Goal: Task Accomplishment & Management: Complete application form

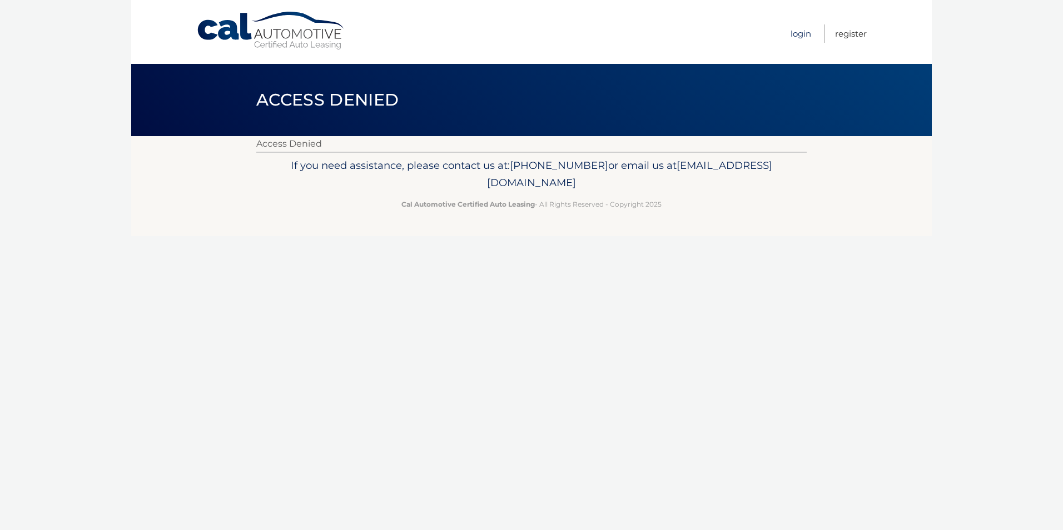
click at [800, 34] on link "Login" at bounding box center [800, 33] width 21 height 18
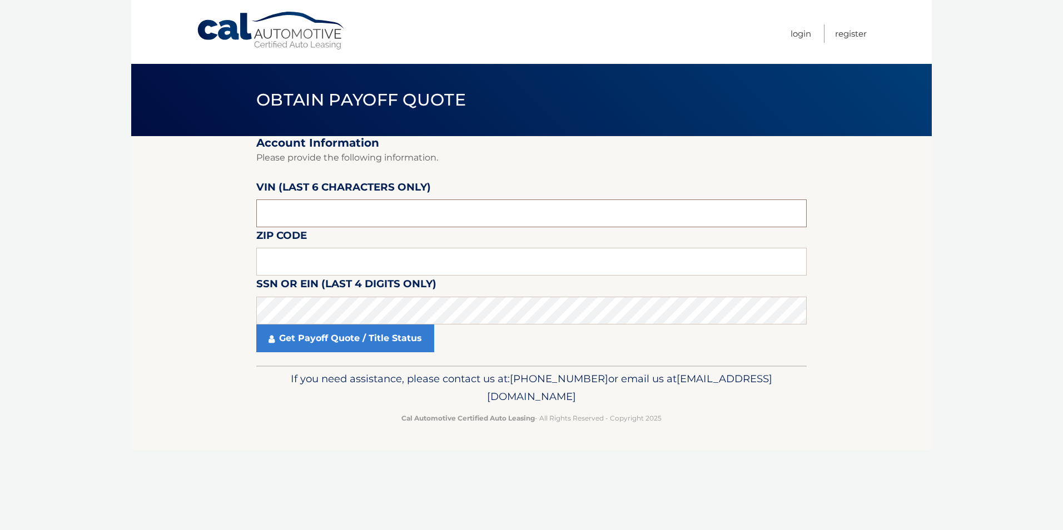
click at [346, 217] on input "text" at bounding box center [531, 214] width 550 height 28
drag, startPoint x: 303, startPoint y: 217, endPoint x: 224, endPoint y: 212, distance: 79.6
click at [224, 212] on section "Account Information Please provide the following information. VIN (last 6 chara…" at bounding box center [531, 251] width 800 height 230
type input "191439"
click at [285, 260] on input "text" at bounding box center [531, 262] width 550 height 28
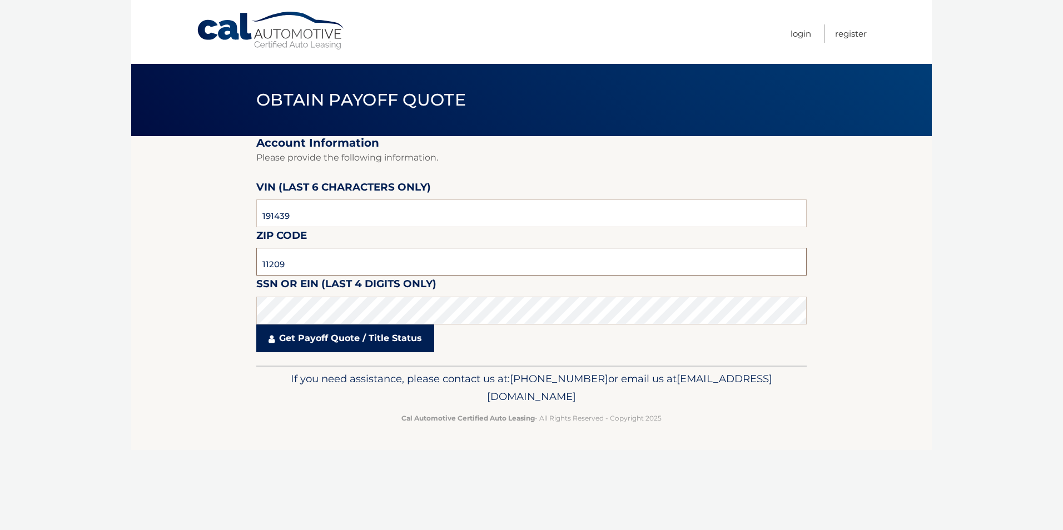
type input "11209"
click at [397, 343] on link "Get Payoff Quote / Title Status" at bounding box center [345, 339] width 178 height 28
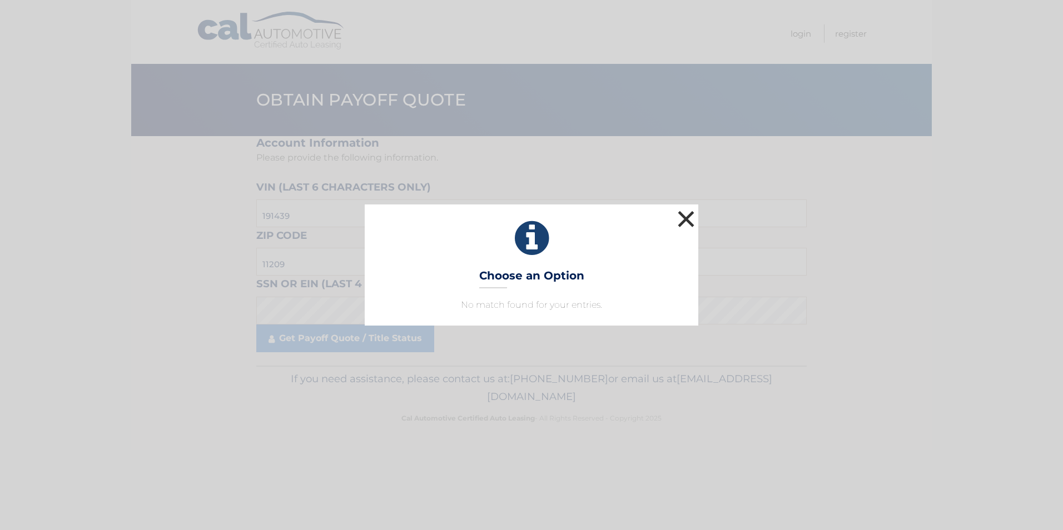
click at [685, 222] on button "×" at bounding box center [686, 219] width 22 height 22
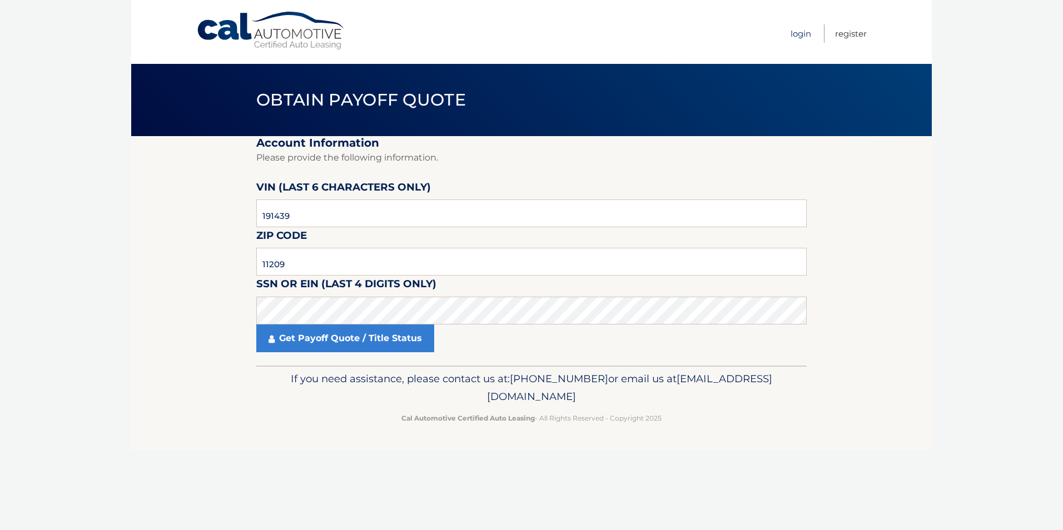
click at [800, 34] on link "Login" at bounding box center [800, 33] width 21 height 18
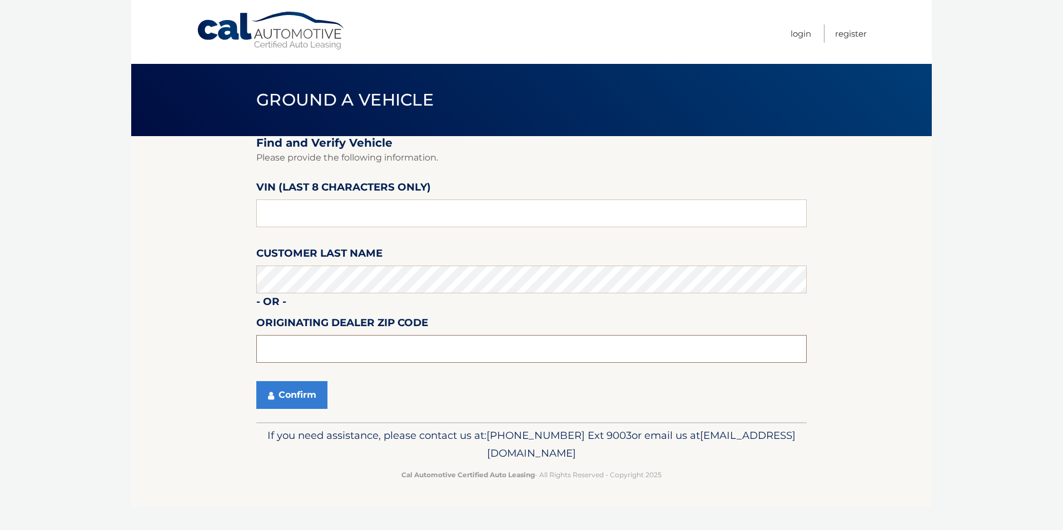
click at [472, 350] on input "text" at bounding box center [531, 349] width 550 height 28
type input "11756"
drag, startPoint x: 330, startPoint y: 212, endPoint x: 198, endPoint y: 213, distance: 131.2
click at [198, 213] on section "Find and Verify Vehicle Please provide the following information. VIN (last 8 c…" at bounding box center [531, 279] width 800 height 286
drag, startPoint x: 310, startPoint y: 212, endPoint x: 221, endPoint y: 218, distance: 89.1
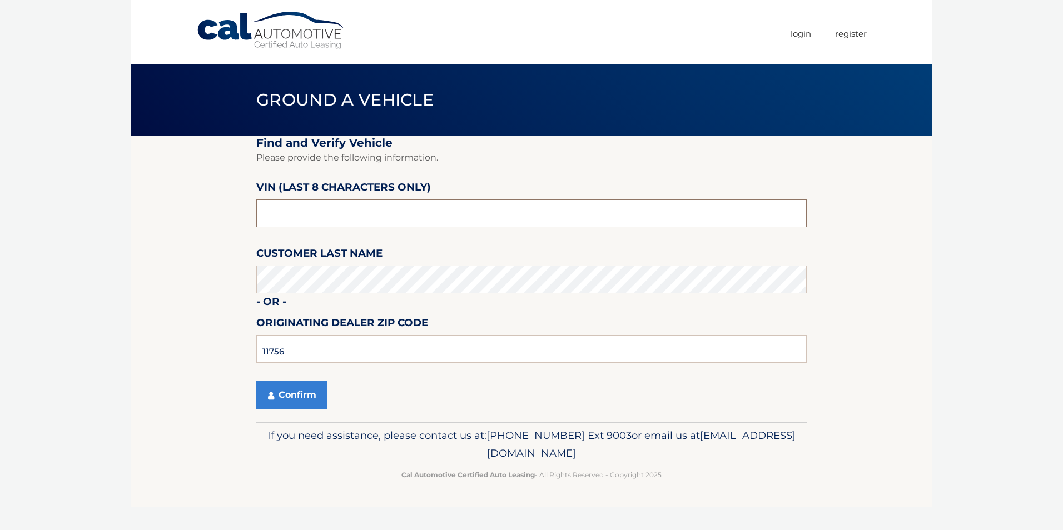
click at [220, 217] on section "Find and Verify Vehicle Please provide the following information. VIN (last 8 c…" at bounding box center [531, 279] width 800 height 286
click at [286, 399] on button "Confirm" at bounding box center [291, 395] width 71 height 28
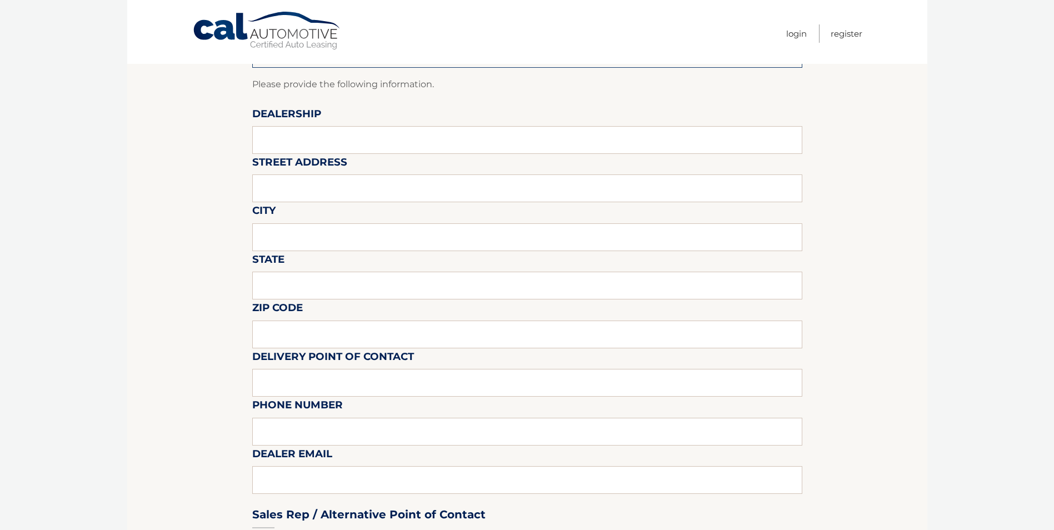
scroll to position [111, 0]
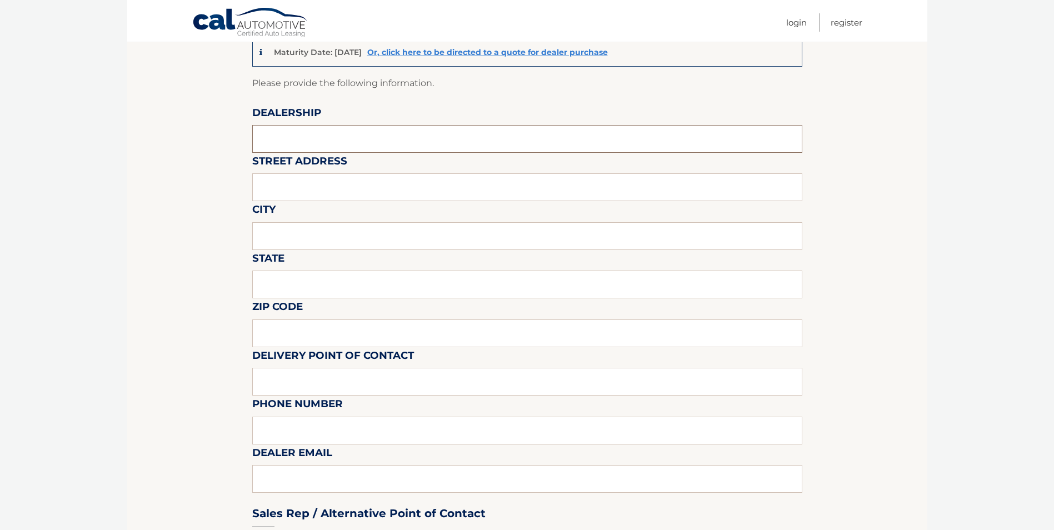
click at [357, 147] on input "text" at bounding box center [527, 139] width 550 height 28
type input "r"
type input "route 46 Chrysler"
click at [353, 195] on input "text" at bounding box center [527, 187] width 550 height 28
type input "1655 US HIGHWAY 46"
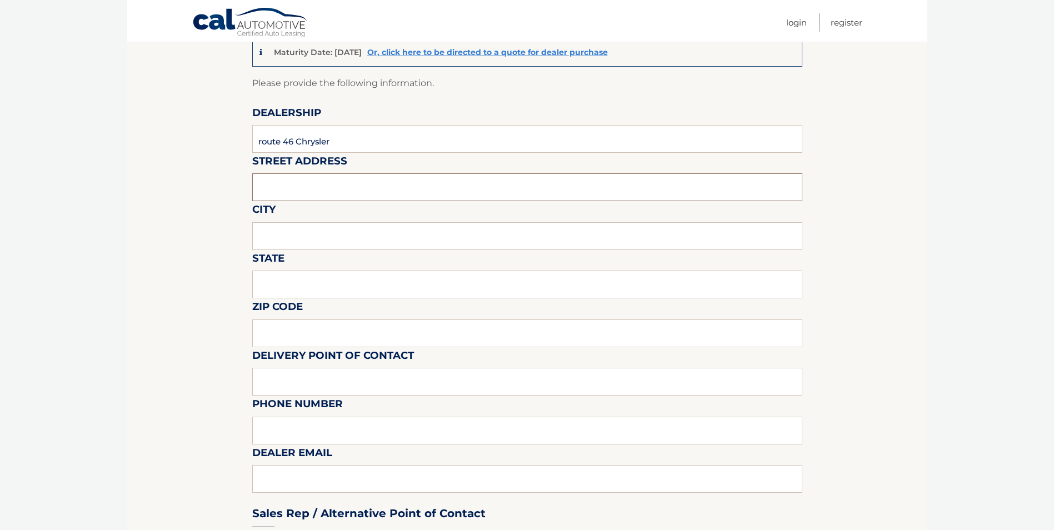
type input "LITTLE FALLS"
type input "New Jersey"
type input "07424"
type input "frankesposito@me.com"
drag, startPoint x: 260, startPoint y: 144, endPoint x: 255, endPoint y: 143, distance: 5.6
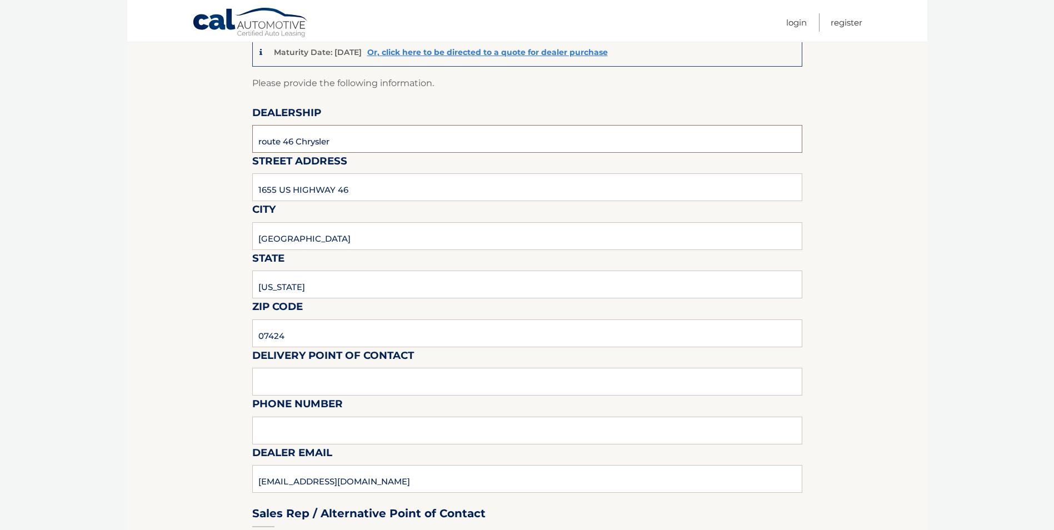
click at [255, 143] on input "route 46 Chrysler" at bounding box center [527, 139] width 550 height 28
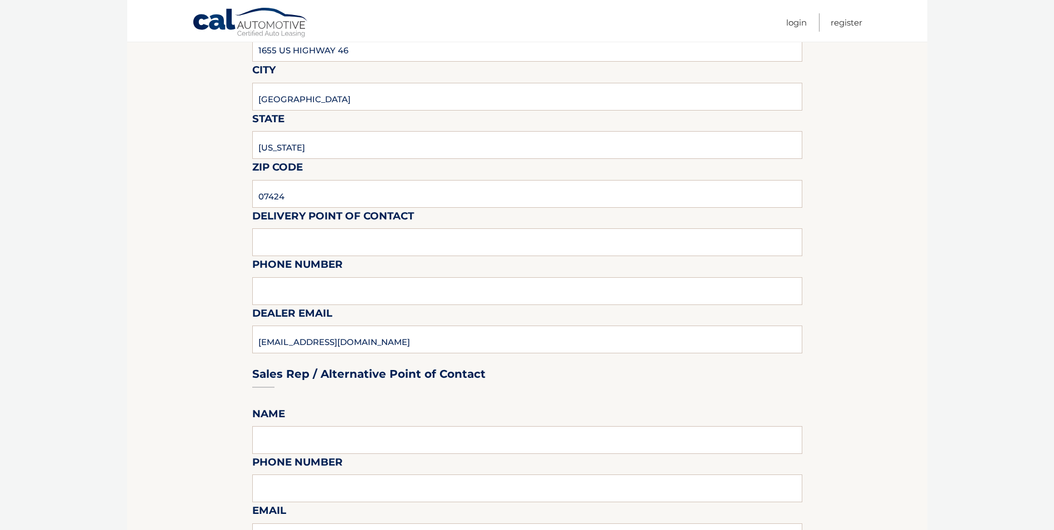
scroll to position [278, 0]
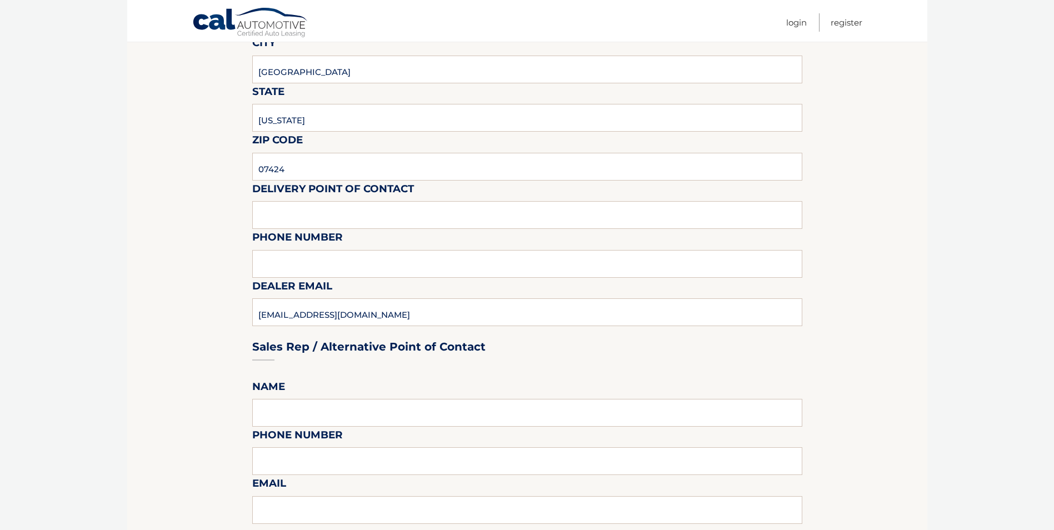
type input "Route 46 Chrysler"
click at [320, 214] on input "text" at bounding box center [527, 215] width 550 height 28
click at [238, 230] on section "Maturity Date: 03/15/2026 Or, click here to be directed to a quote for dealer p…" at bounding box center [527, 467] width 800 height 1218
click at [296, 223] on input "text" at bounding box center [527, 215] width 550 height 28
type input "RJ Salas"
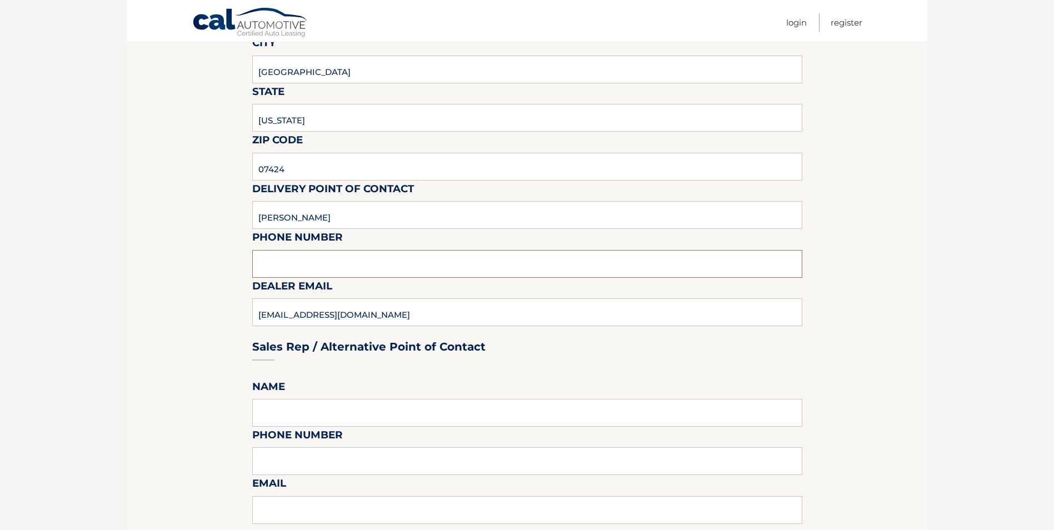
click at [336, 260] on input "text" at bounding box center [527, 264] width 550 height 28
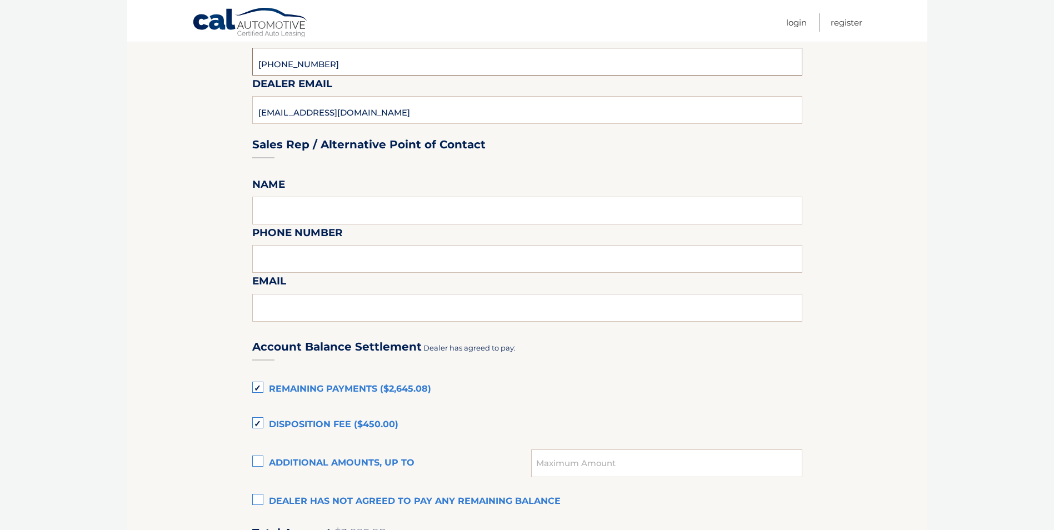
scroll to position [500, 0]
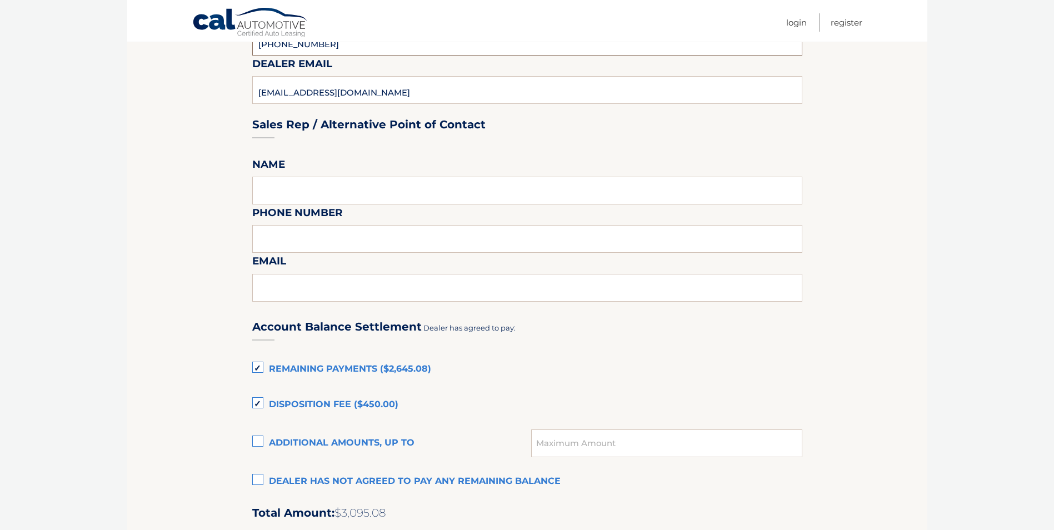
type input "973 774 1000"
click at [345, 191] on input "text" at bounding box center [527, 191] width 550 height 28
type input "Francis Esposito"
type input "9733562437"
type input "frankesposito@me.com"
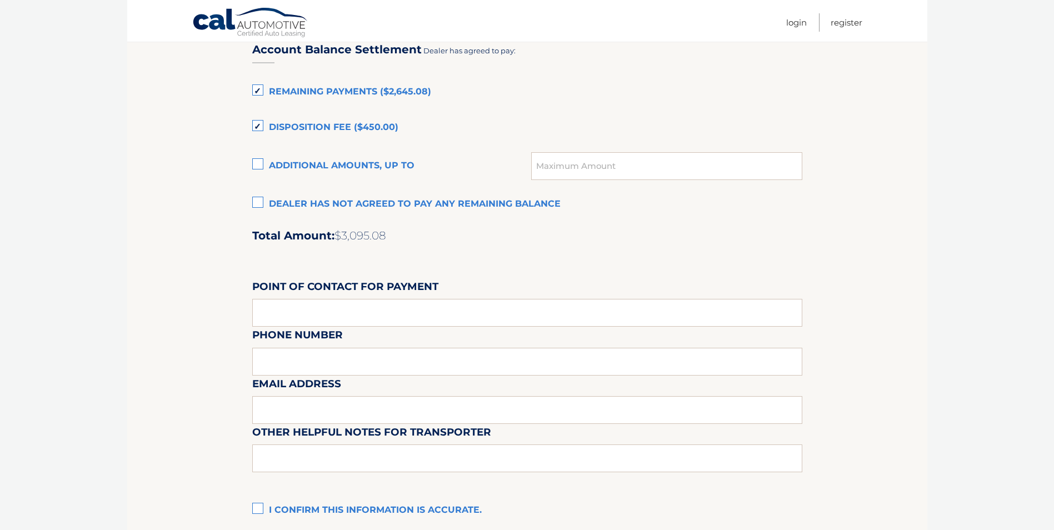
scroll to position [778, 0]
click at [258, 202] on label "Dealer has not agreed to pay any remaining balance" at bounding box center [527, 204] width 550 height 22
click at [0, 0] on input "Dealer has not agreed to pay any remaining balance" at bounding box center [0, 0] width 0 height 0
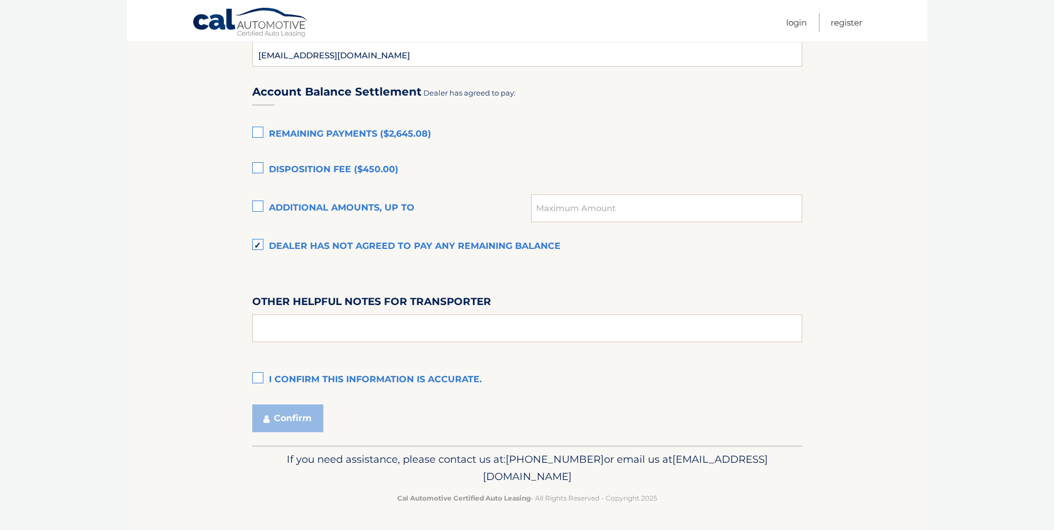
click at [258, 380] on label "I confirm this information is accurate." at bounding box center [527, 380] width 550 height 22
click at [0, 0] on input "I confirm this information is accurate." at bounding box center [0, 0] width 0 height 0
click at [292, 418] on button "Confirm" at bounding box center [287, 419] width 71 height 28
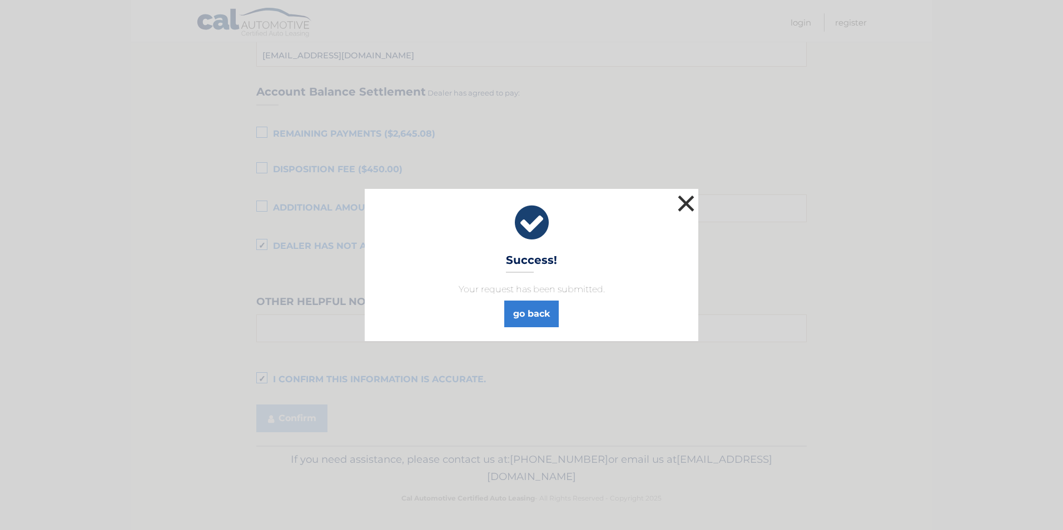
click at [687, 206] on button "×" at bounding box center [686, 203] width 22 height 22
